Goal: Communication & Community: Participate in discussion

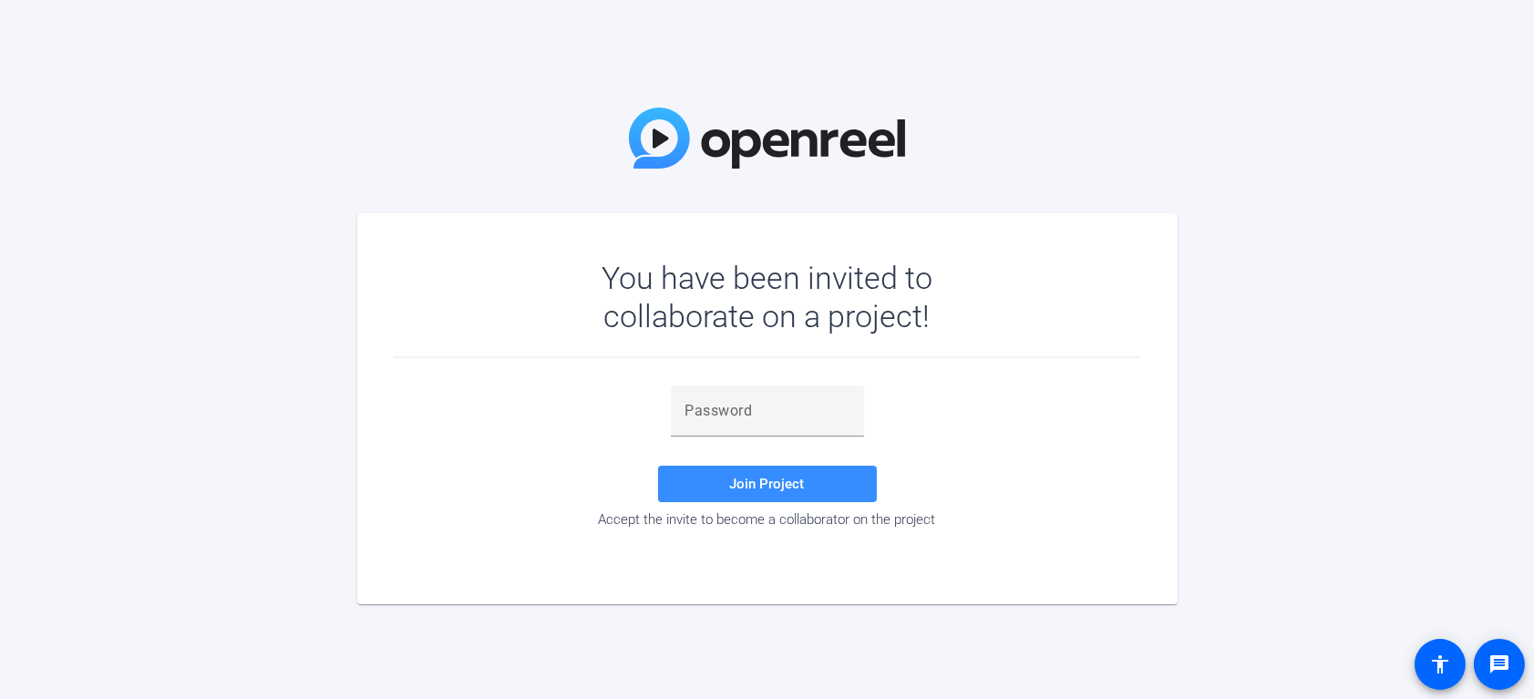
click at [444, 158] on div "You have been invited to collaborate on a project! Join Project Accept the invi…" at bounding box center [767, 349] width 1534 height 699
click at [717, 384] on div "Join Project Accept the invite to become a collaborator on the project" at bounding box center [768, 458] width 748 height 201
click at [718, 393] on div at bounding box center [768, 411] width 164 height 51
paste input "V91S&G"
type input "V91S&G"
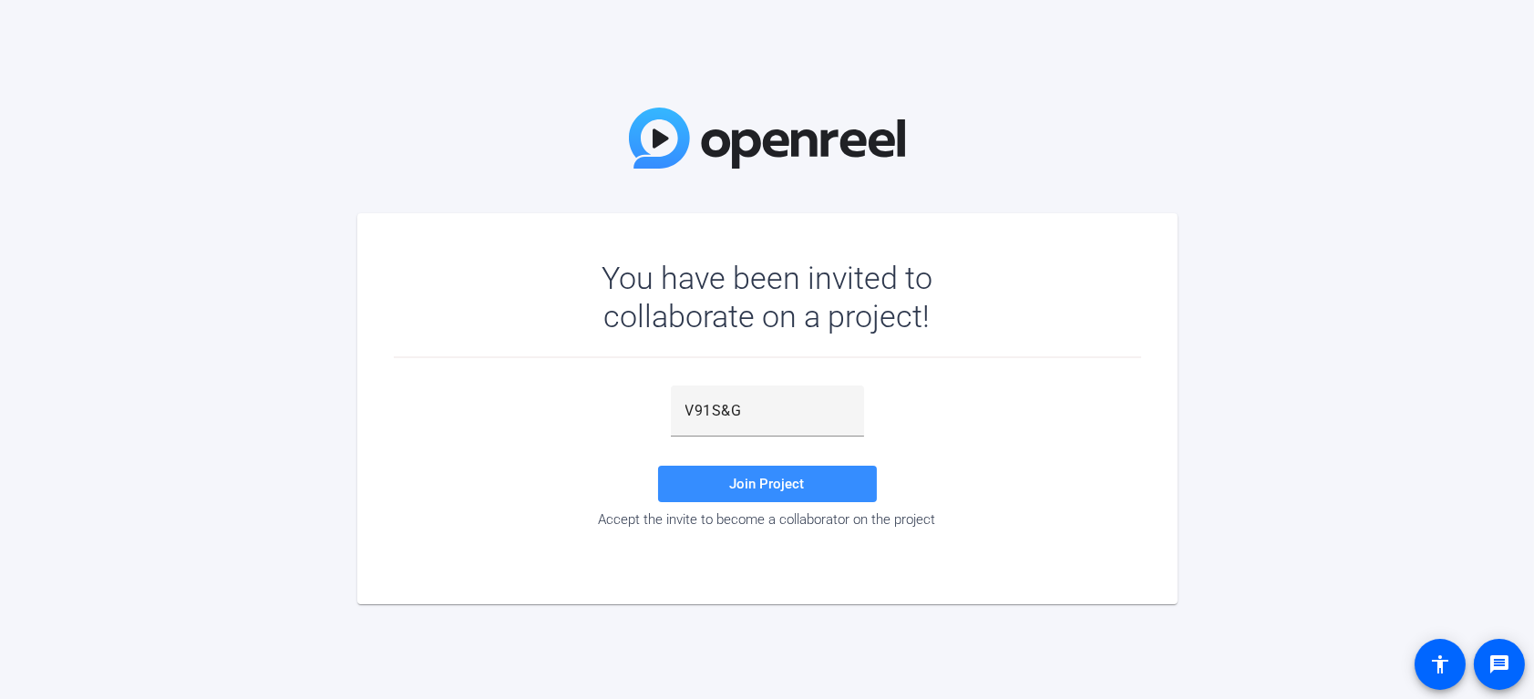
click at [272, 183] on div "You have been invited to collaborate on a project! V91S&G Join Project Accept t…" at bounding box center [767, 349] width 1534 height 699
click at [769, 484] on span "Join Project" at bounding box center [767, 484] width 75 height 16
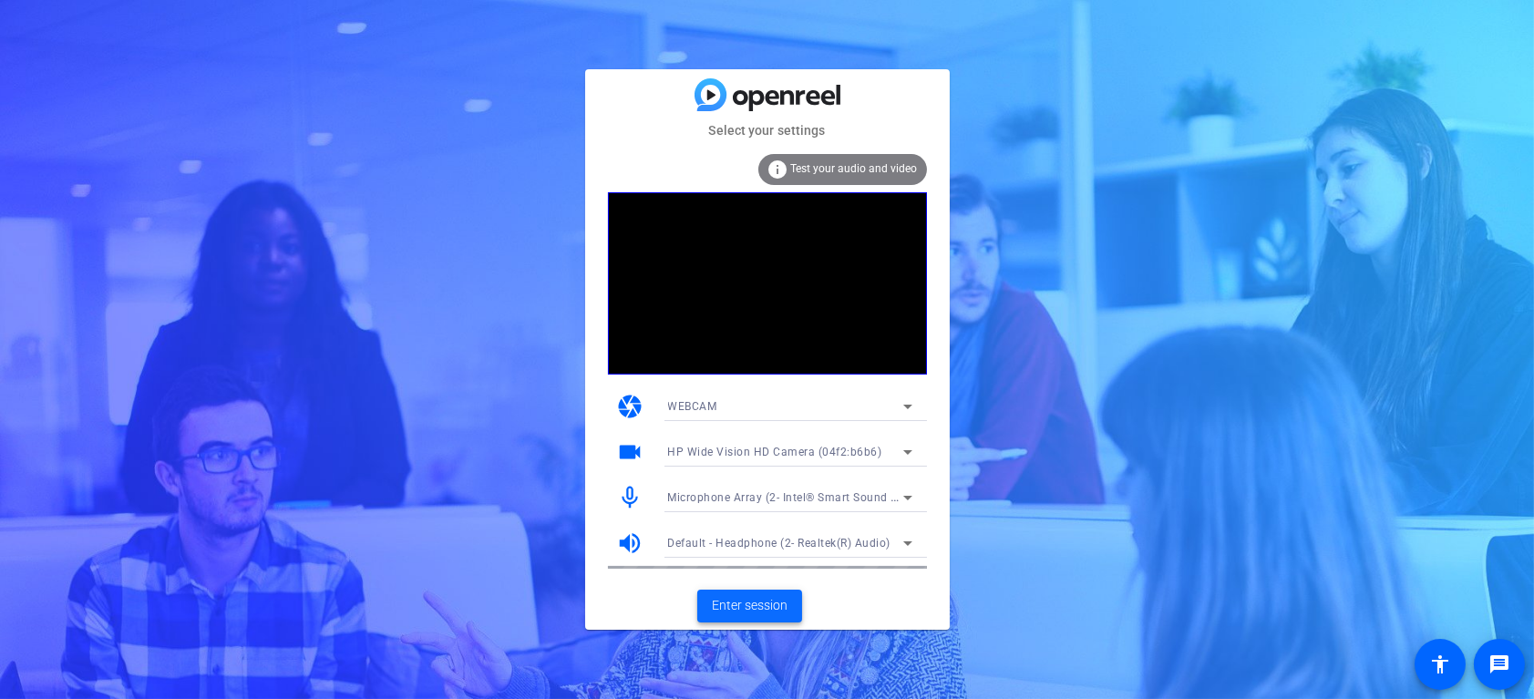
click at [744, 601] on span "Enter session" at bounding box center [750, 605] width 76 height 19
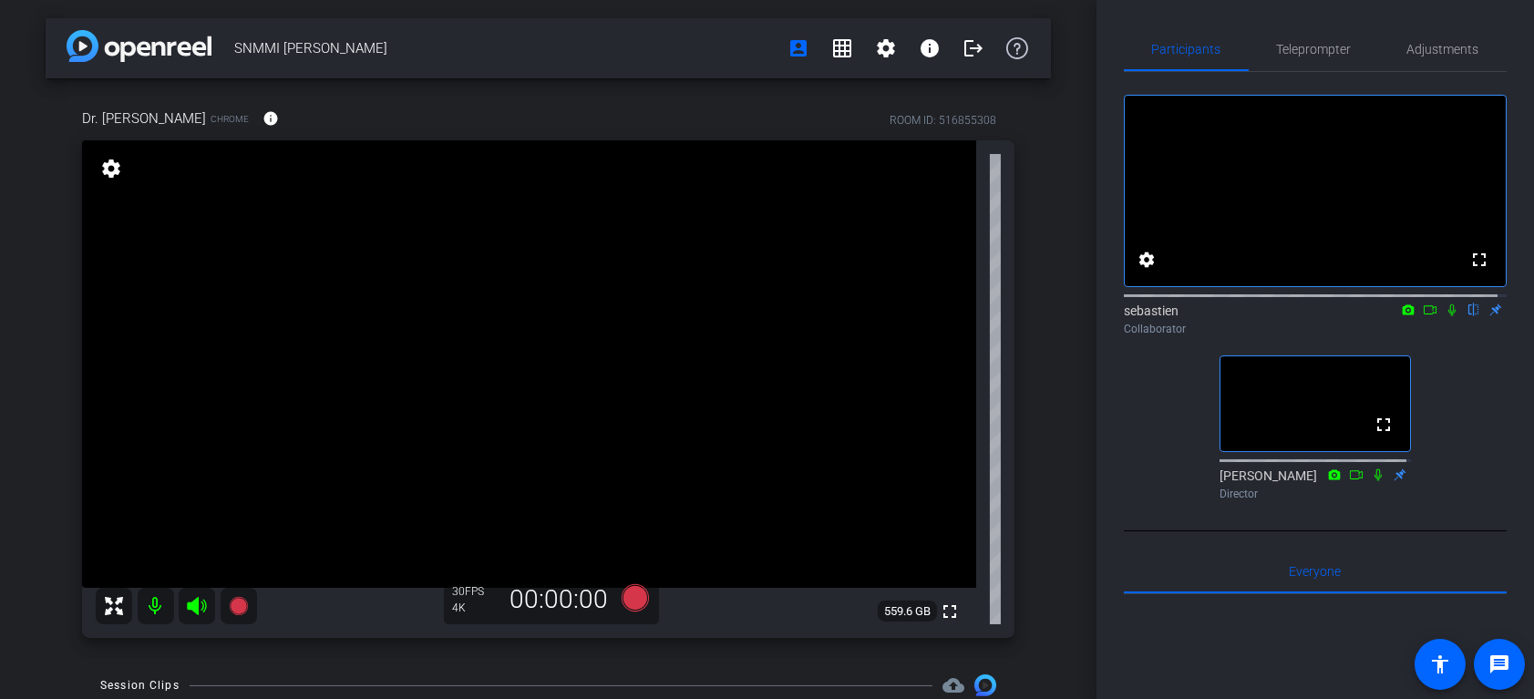
click at [1443, 337] on div "sebastien flip Collaborator" at bounding box center [1315, 320] width 383 height 36
click at [1445, 316] on icon at bounding box center [1452, 310] width 15 height 13
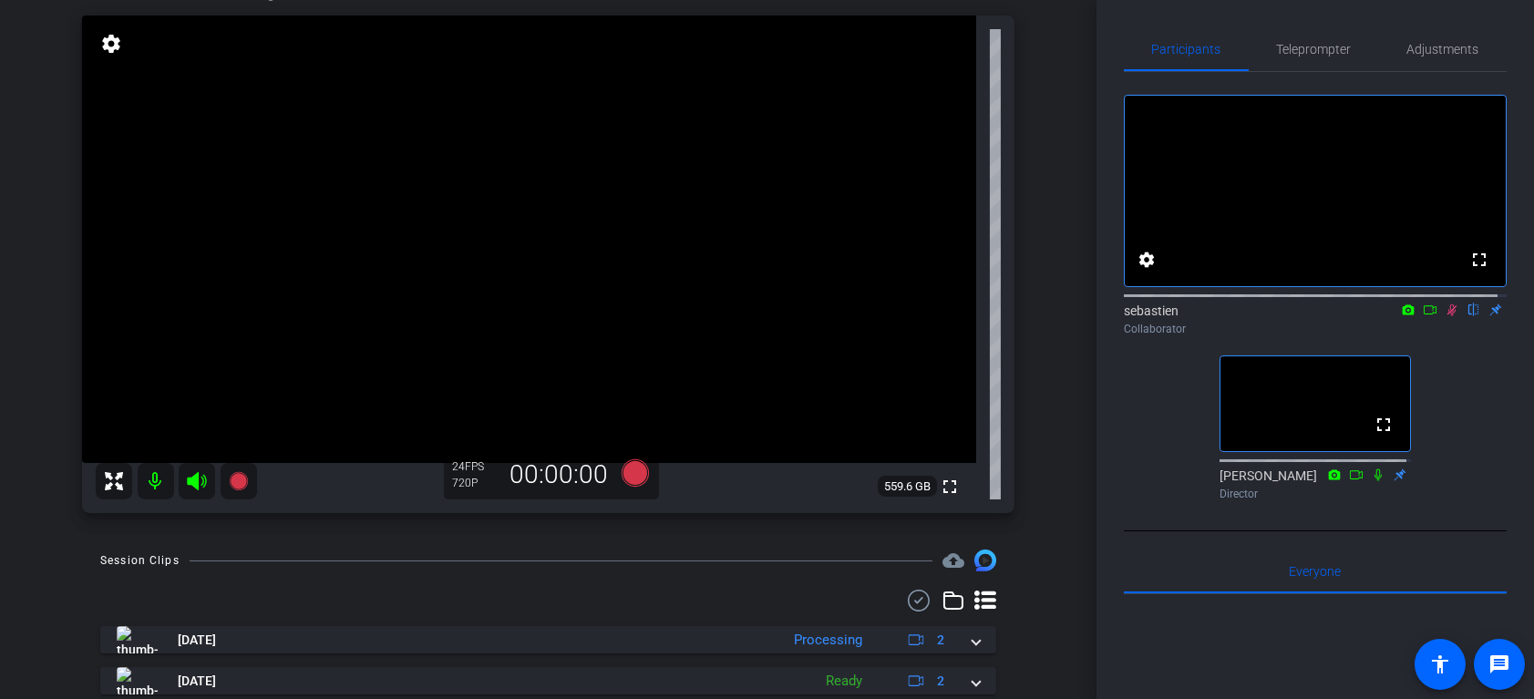
scroll to position [185, 0]
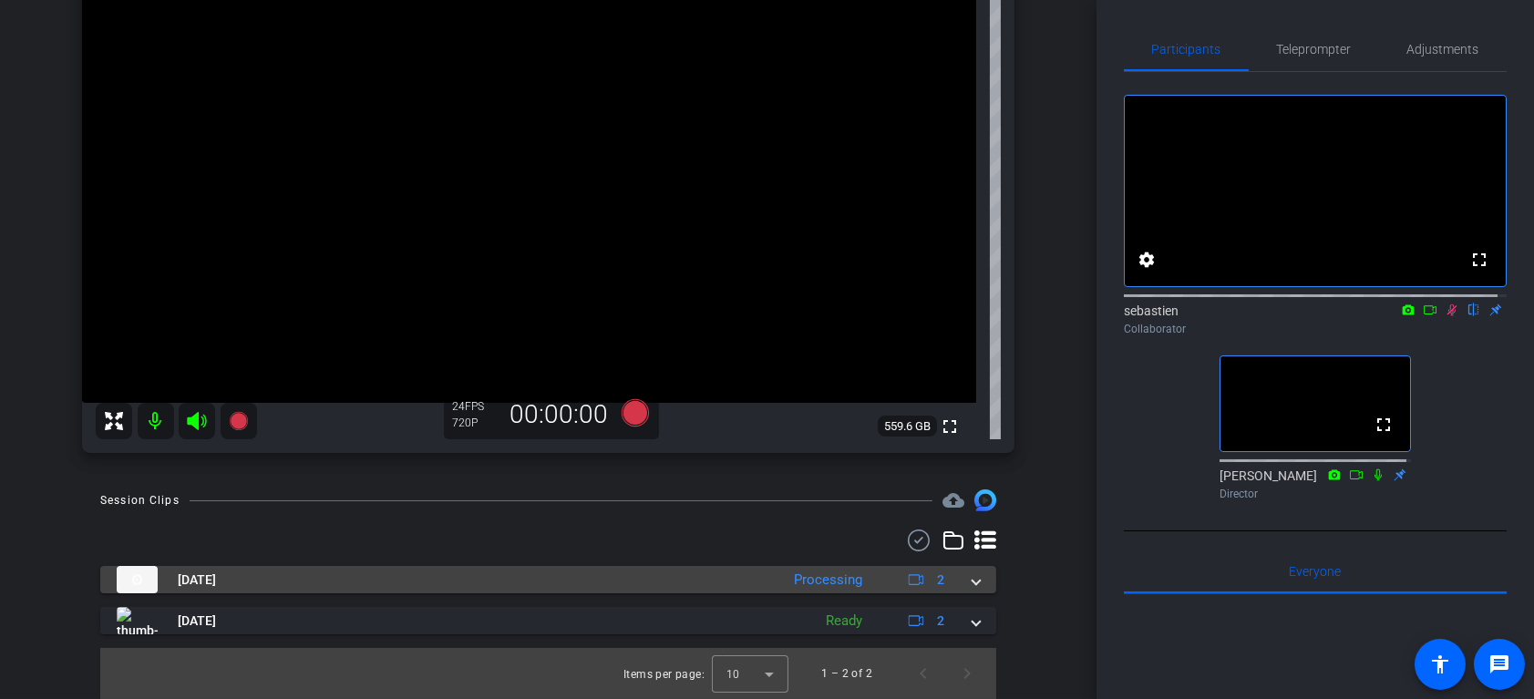
click at [973, 583] on span at bounding box center [976, 580] width 7 height 19
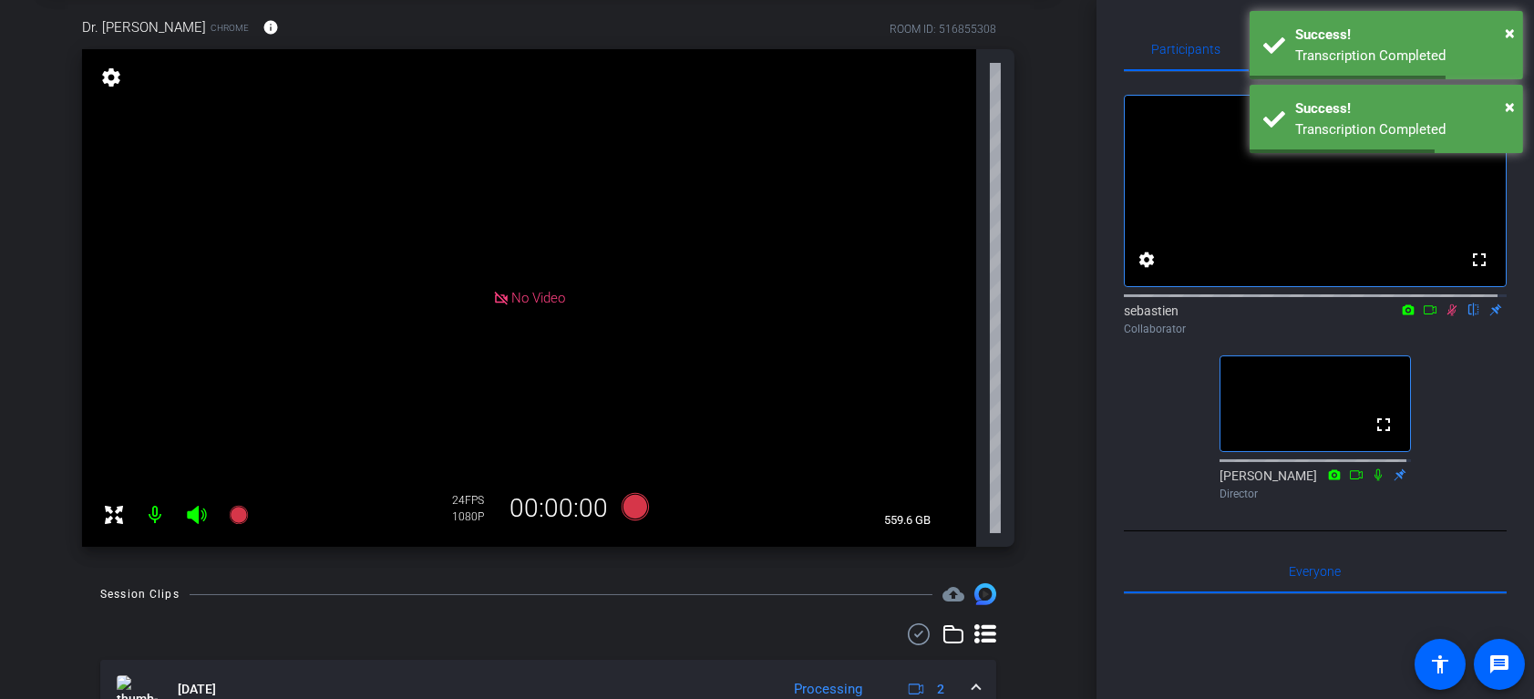
scroll to position [0, 0]
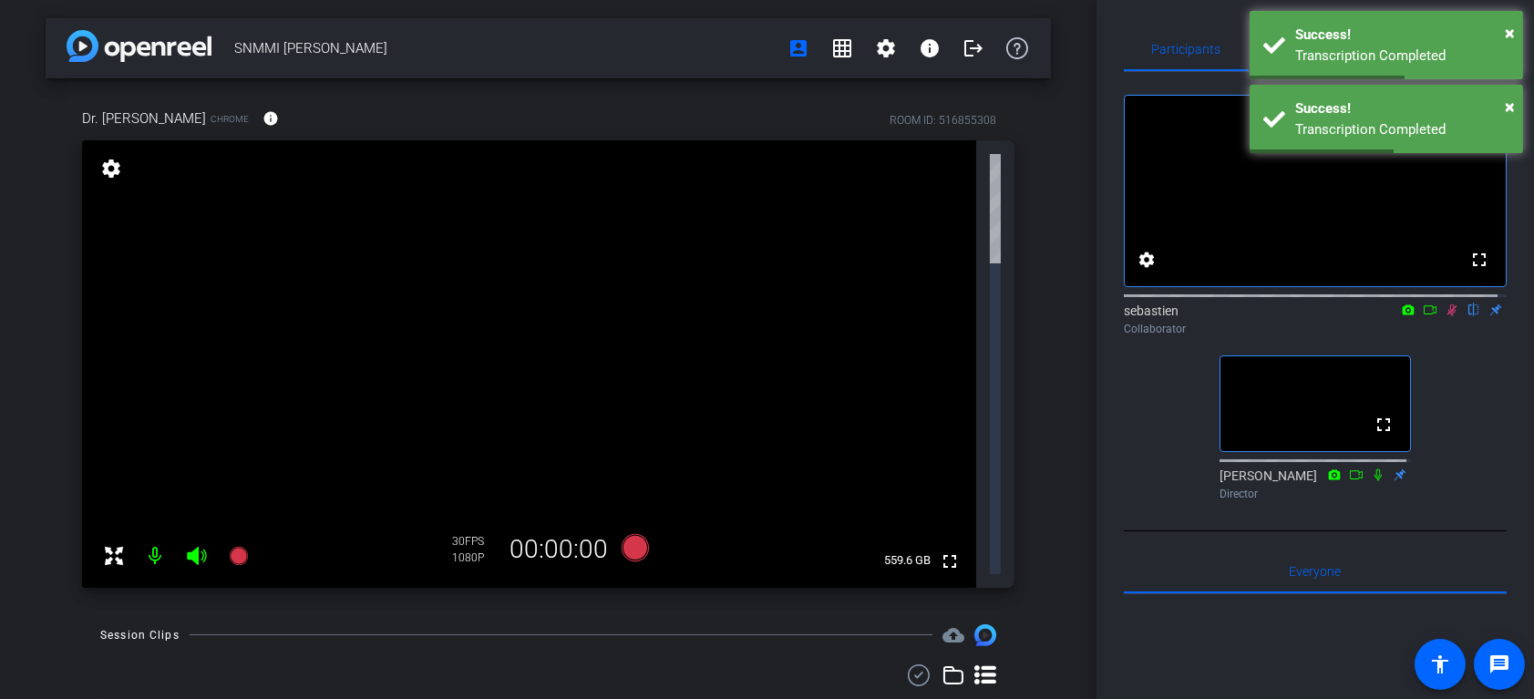
click at [1445, 316] on icon at bounding box center [1452, 310] width 15 height 13
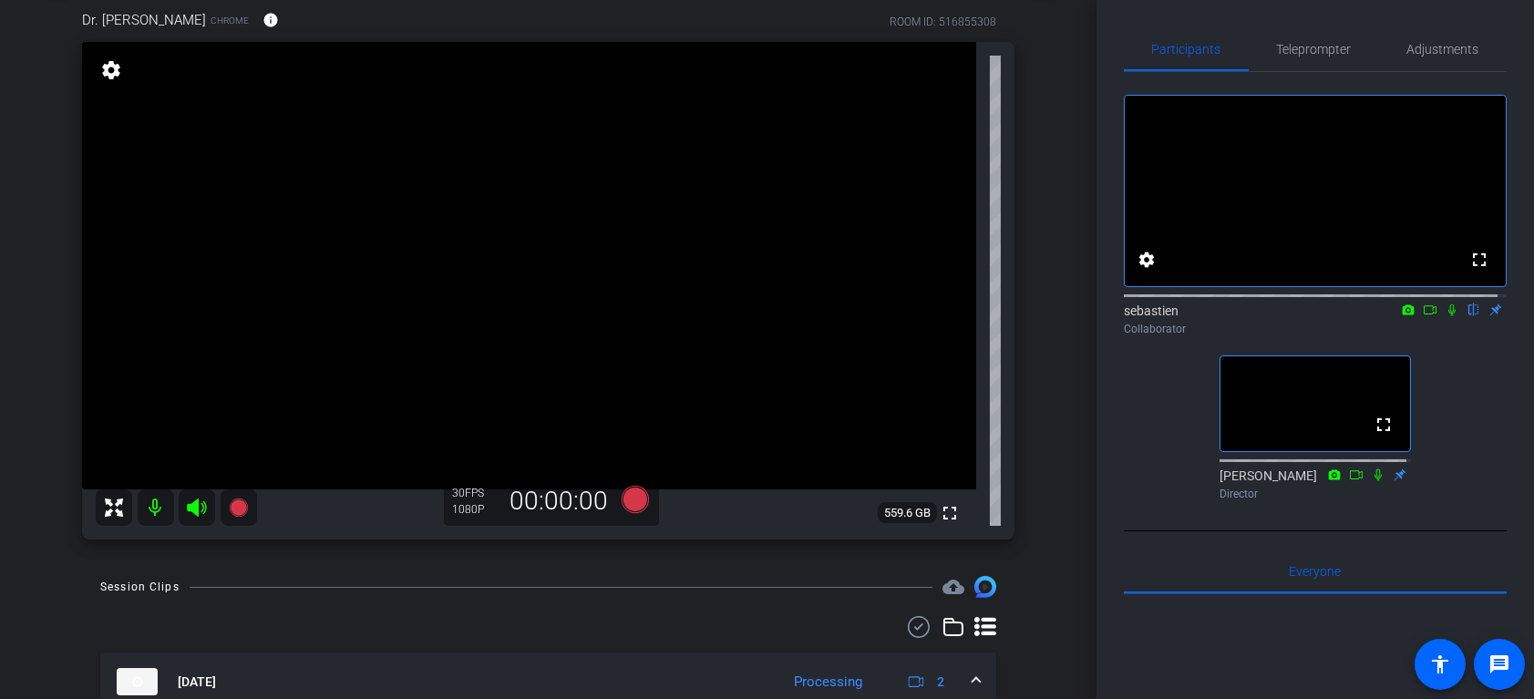
scroll to position [91, 0]
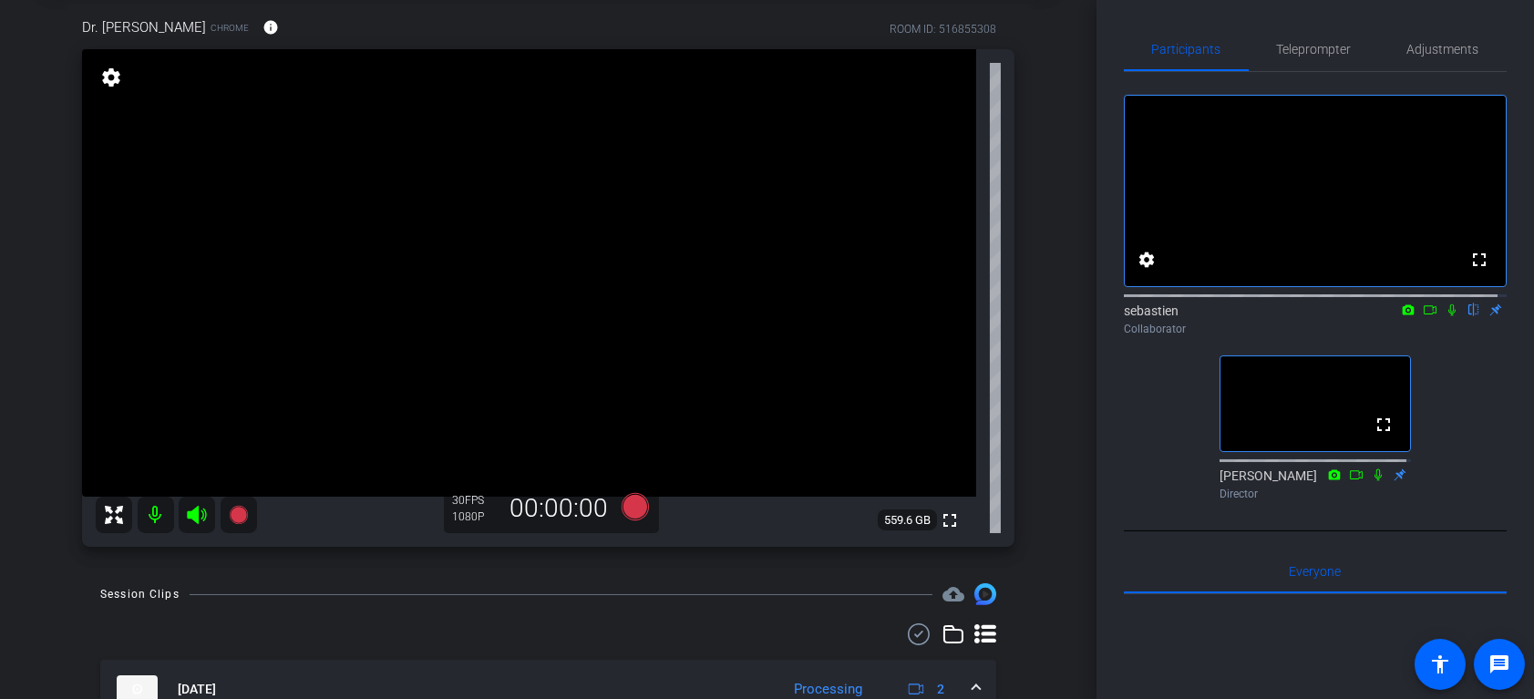
click at [1445, 316] on icon at bounding box center [1452, 310] width 15 height 13
click at [1423, 316] on icon at bounding box center [1430, 310] width 15 height 13
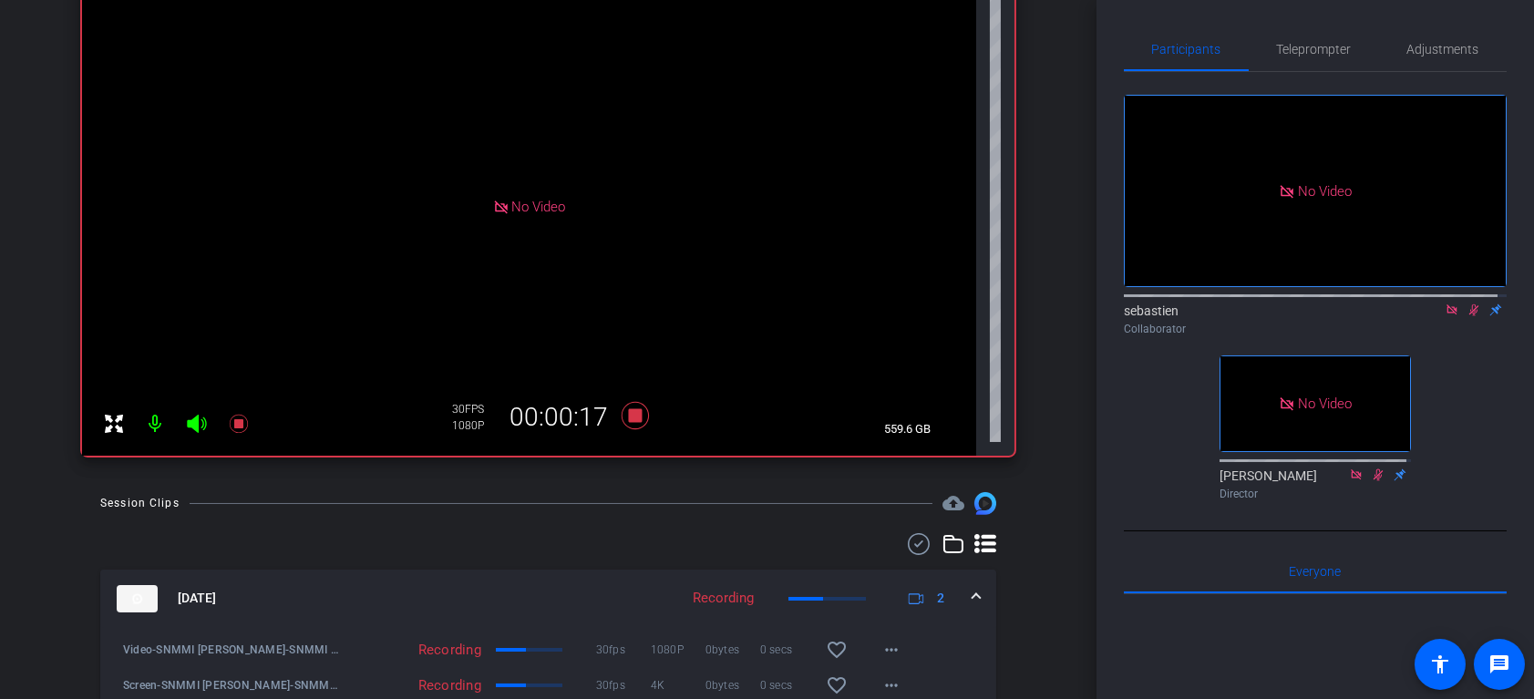
scroll to position [0, 0]
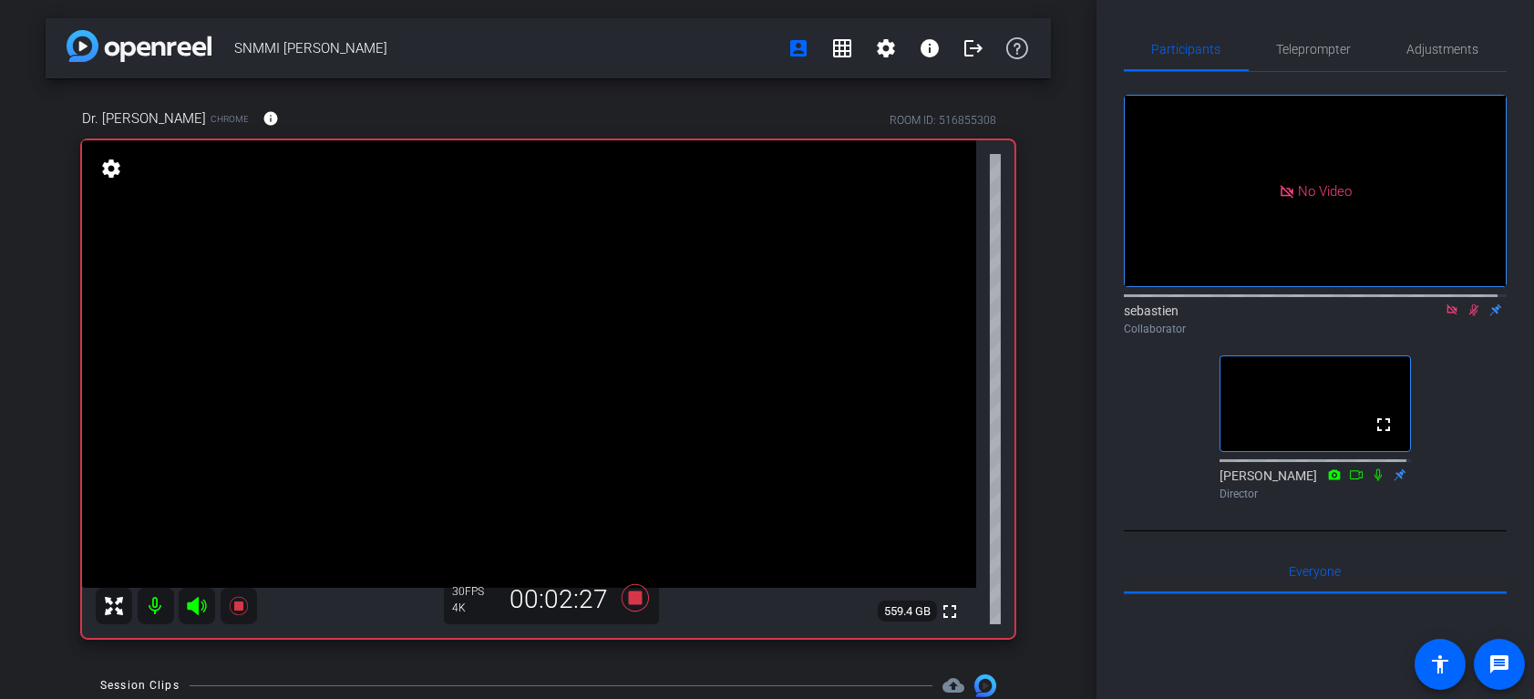
click at [1467, 316] on icon at bounding box center [1474, 310] width 15 height 13
click at [1448, 316] on icon at bounding box center [1452, 310] width 15 height 13
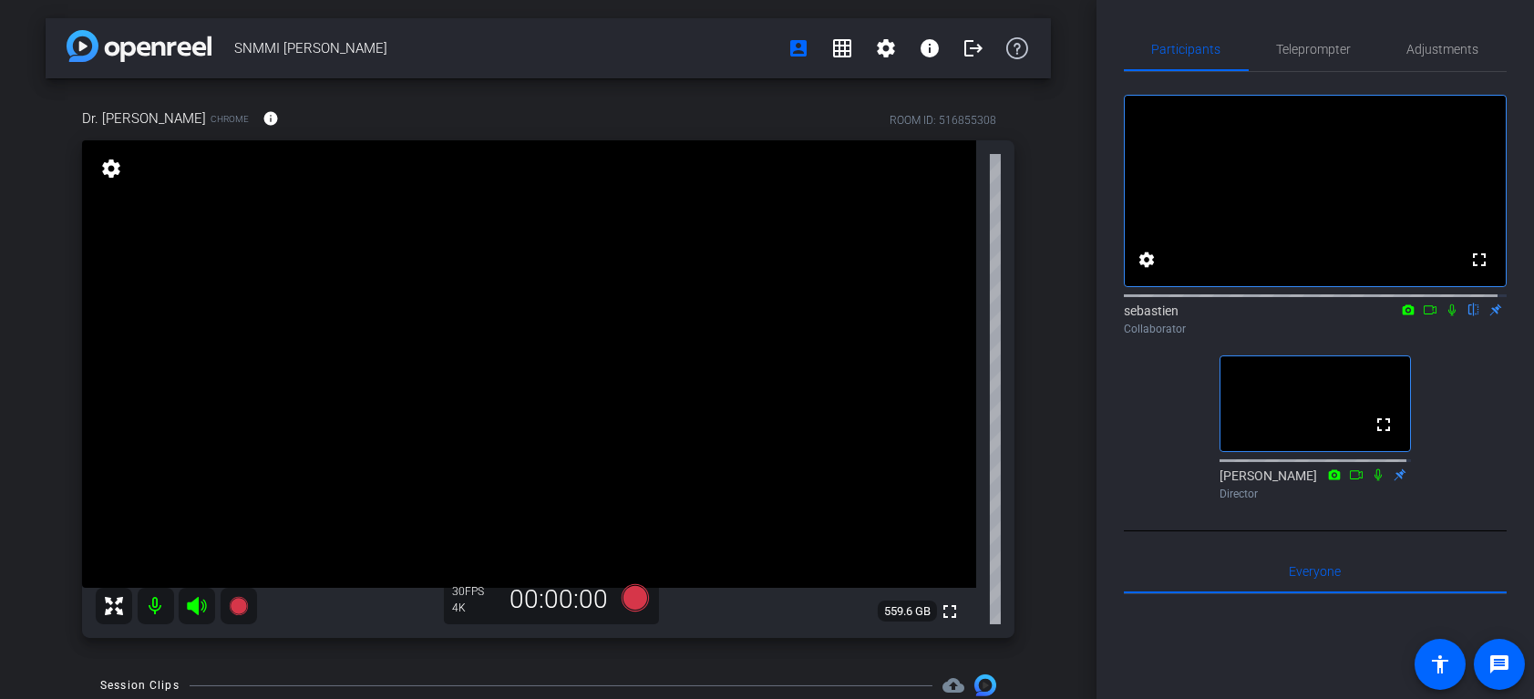
drag, startPoint x: 1443, startPoint y: 330, endPoint x: 1450, endPoint y: 346, distance: 18.0
click at [1450, 337] on div "sebastien flip Collaborator" at bounding box center [1315, 320] width 383 height 36
click at [1424, 315] on icon at bounding box center [1430, 309] width 13 height 9
click at [1467, 316] on icon at bounding box center [1474, 310] width 15 height 13
click at [1445, 316] on icon at bounding box center [1452, 310] width 15 height 13
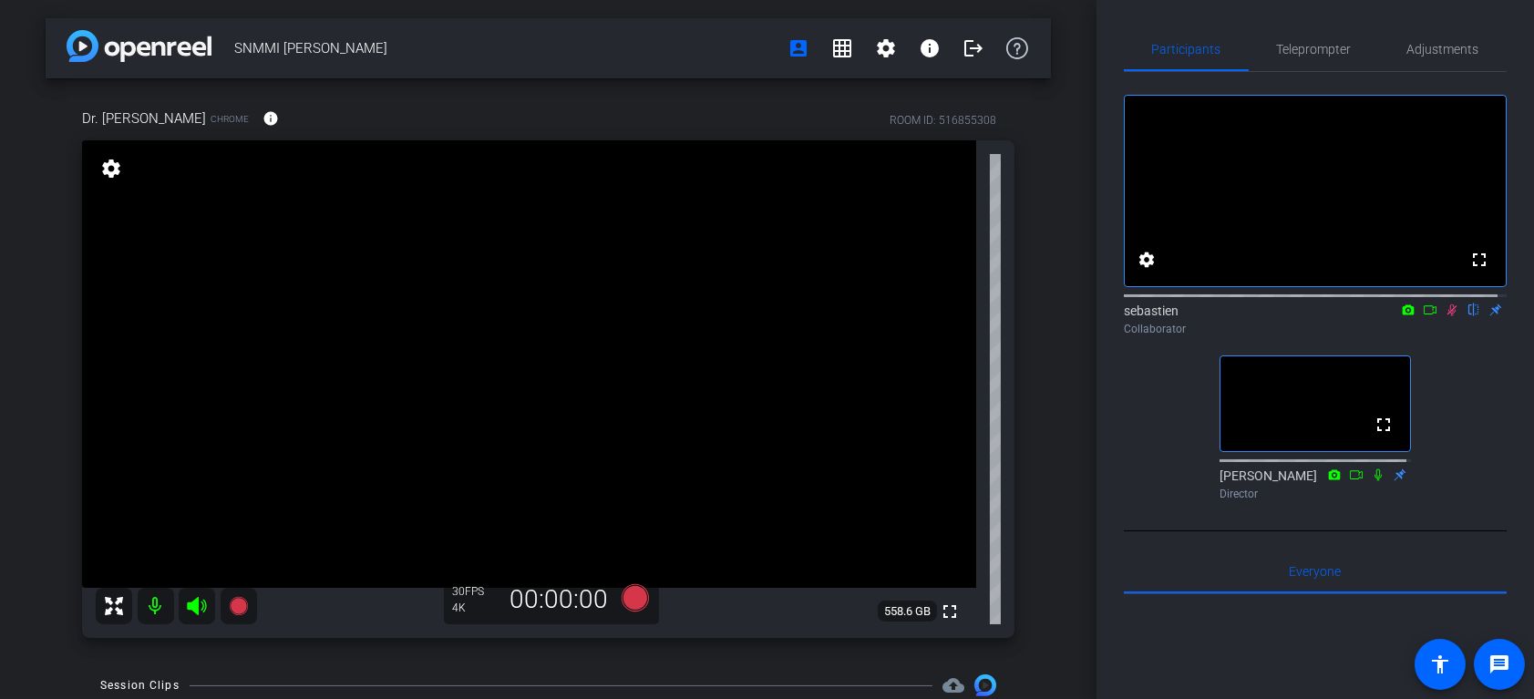
click at [1463, 317] on mat-icon "flip" at bounding box center [1474, 309] width 22 height 16
click at [1448, 316] on icon at bounding box center [1452, 310] width 15 height 13
